Goal: Check status

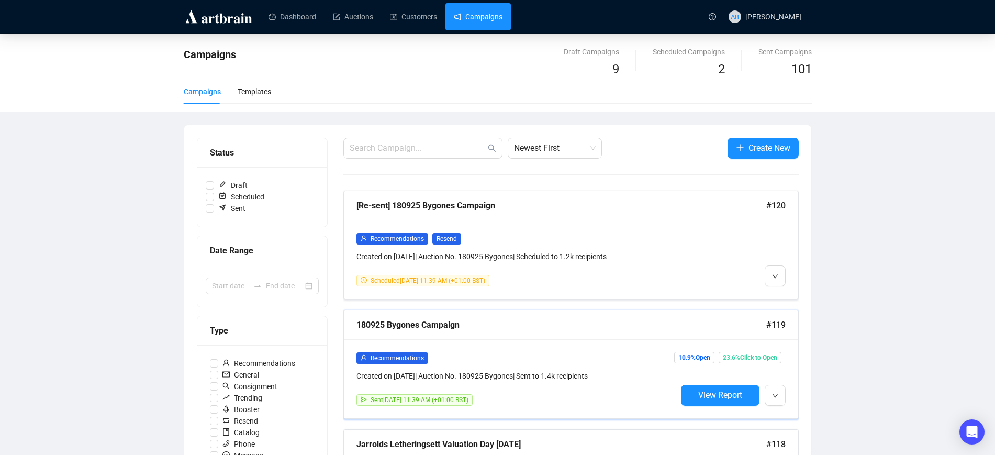
scroll to position [65, 0]
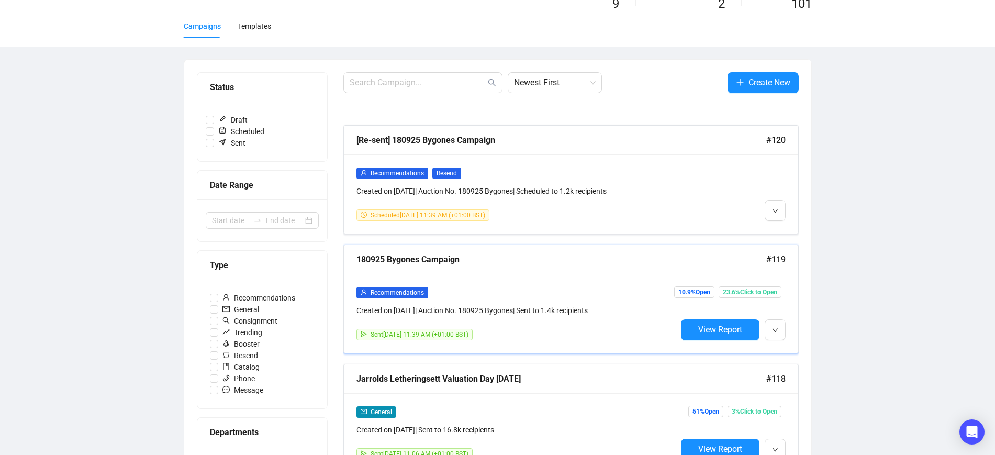
click at [671, 329] on div "Sent September 15, 2025 11:39 AM (+01:00 BST)" at bounding box center [517, 335] width 320 height 12
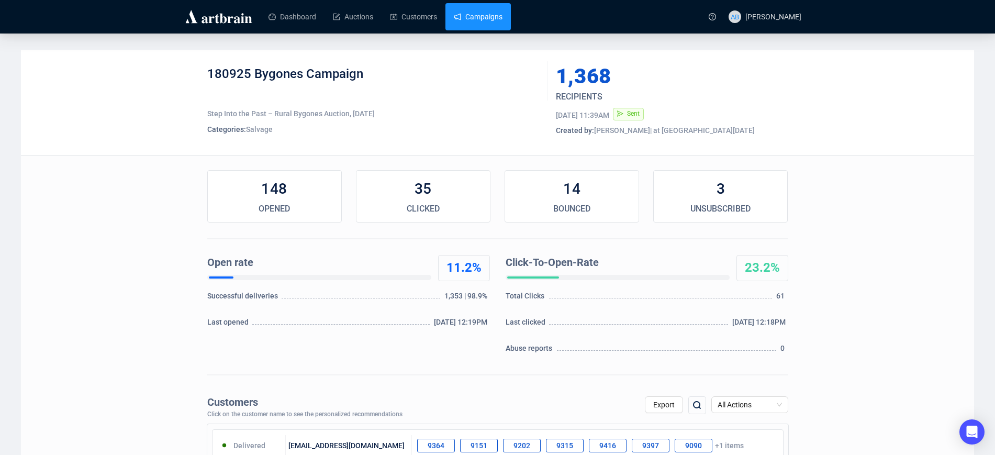
click at [476, 23] on link "Campaigns" at bounding box center [478, 16] width 49 height 27
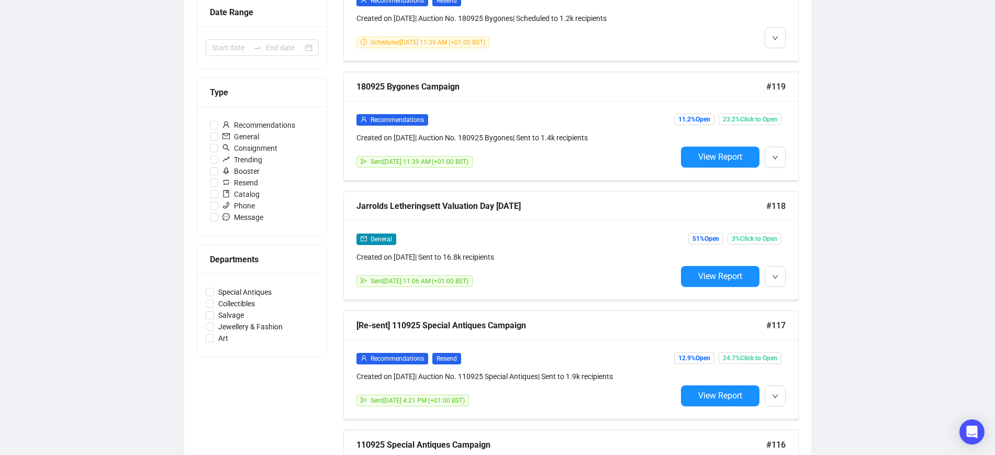
scroll to position [327, 0]
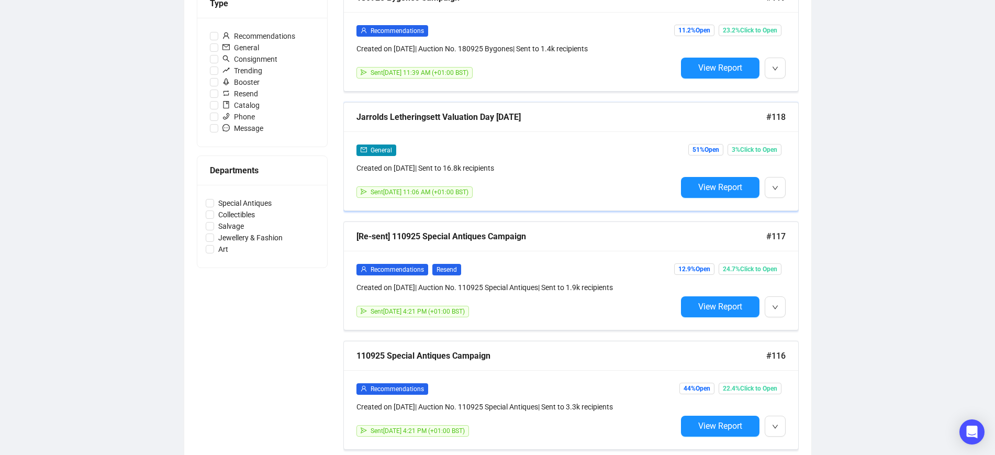
click at [510, 125] on div "Jarrolds Letheringsett Valuation Day Sept 2025 #118" at bounding box center [571, 117] width 454 height 29
